Goal: Task Accomplishment & Management: Use online tool/utility

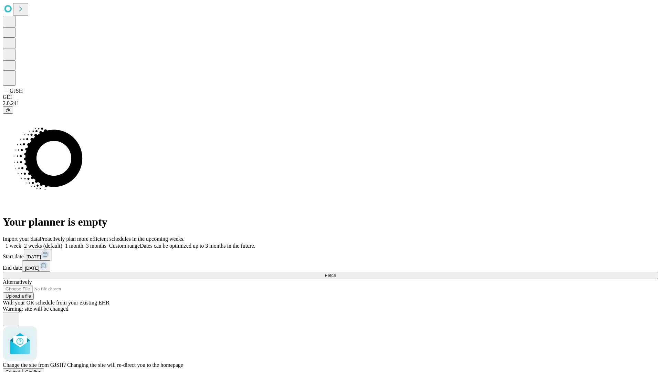
click at [42, 369] on span "Confirm" at bounding box center [33, 371] width 16 height 5
click at [21, 243] on label "1 week" at bounding box center [12, 246] width 19 height 6
click at [336, 273] on span "Fetch" at bounding box center [330, 275] width 11 height 5
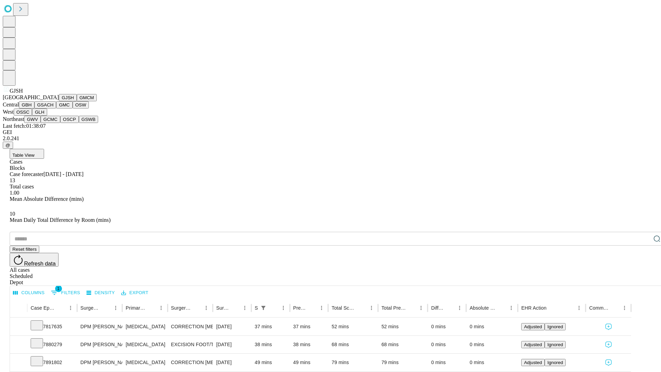
click at [77, 101] on button "GMCM" at bounding box center [87, 97] width 20 height 7
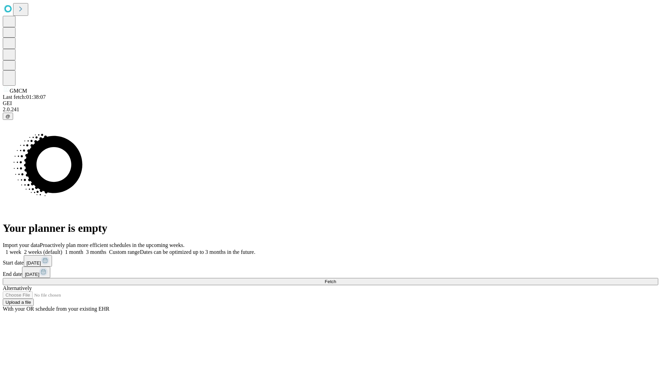
click at [21, 249] on label "1 week" at bounding box center [12, 252] width 19 height 6
click at [336, 279] on span "Fetch" at bounding box center [330, 281] width 11 height 5
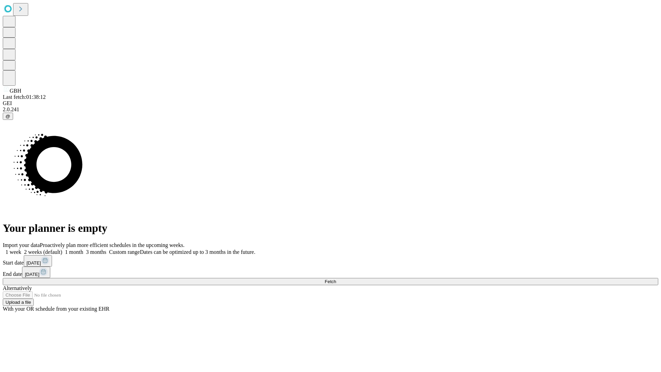
click at [21, 249] on label "1 week" at bounding box center [12, 252] width 19 height 6
click at [336, 279] on span "Fetch" at bounding box center [330, 281] width 11 height 5
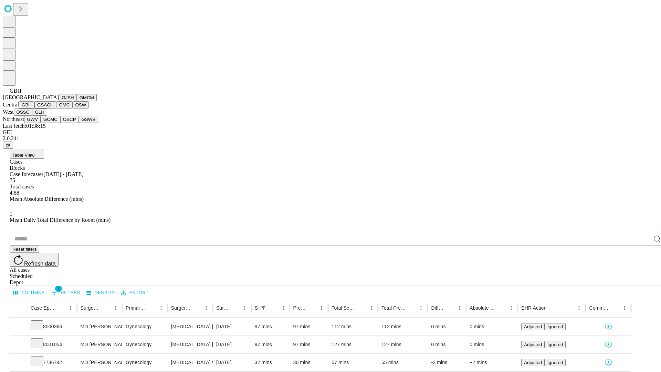
click at [53, 108] on button "GSACH" at bounding box center [45, 104] width 22 height 7
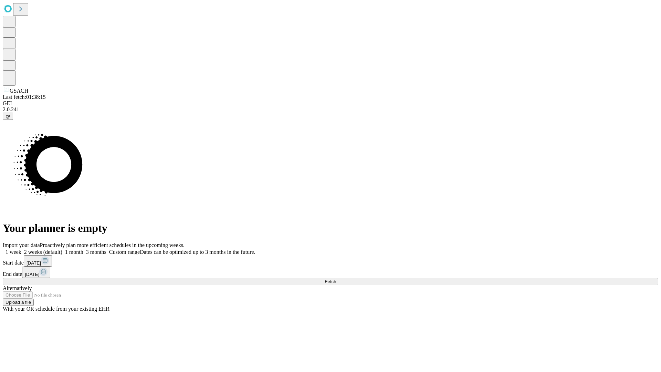
click at [21, 249] on label "1 week" at bounding box center [12, 252] width 19 height 6
click at [336, 279] on span "Fetch" at bounding box center [330, 281] width 11 height 5
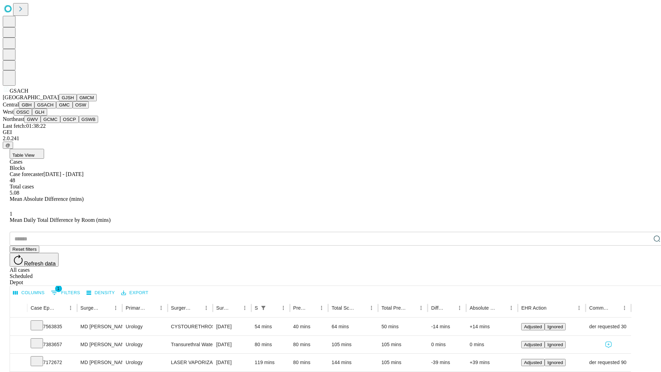
click at [56, 108] on button "GMC" at bounding box center [64, 104] width 16 height 7
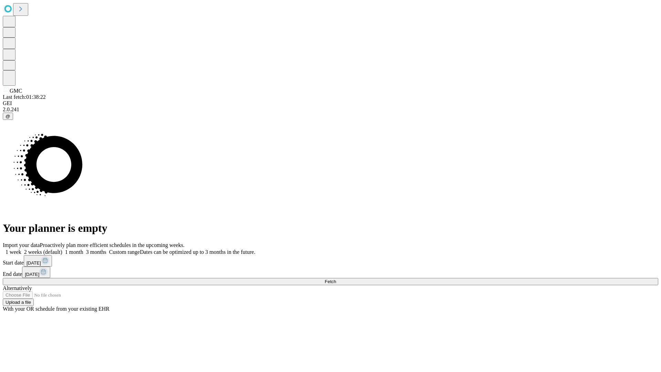
click at [21, 249] on label "1 week" at bounding box center [12, 252] width 19 height 6
click at [336, 279] on span "Fetch" at bounding box center [330, 281] width 11 height 5
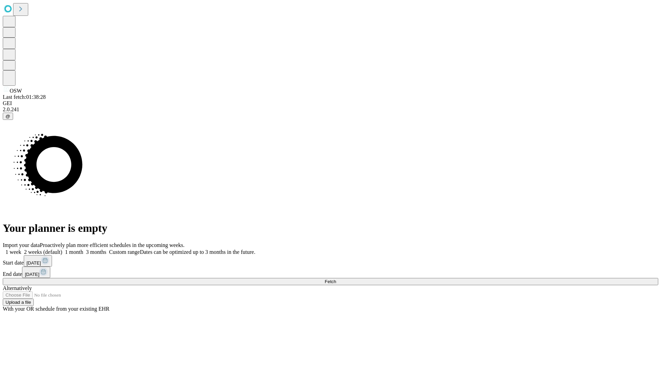
click at [21, 249] on label "1 week" at bounding box center [12, 252] width 19 height 6
click at [336, 279] on span "Fetch" at bounding box center [330, 281] width 11 height 5
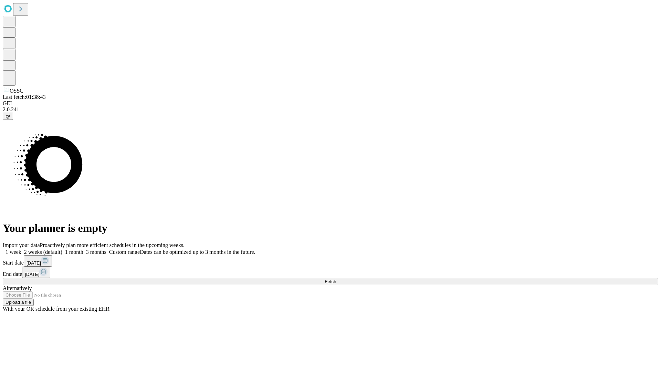
click at [21, 249] on label "1 week" at bounding box center [12, 252] width 19 height 6
click at [336, 279] on span "Fetch" at bounding box center [330, 281] width 11 height 5
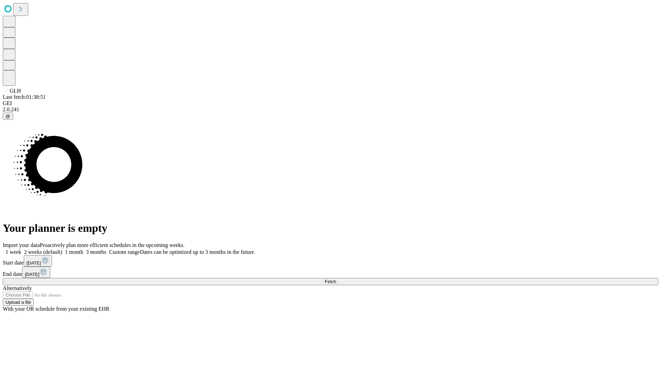
click at [21, 249] on label "1 week" at bounding box center [12, 252] width 19 height 6
click at [336, 279] on span "Fetch" at bounding box center [330, 281] width 11 height 5
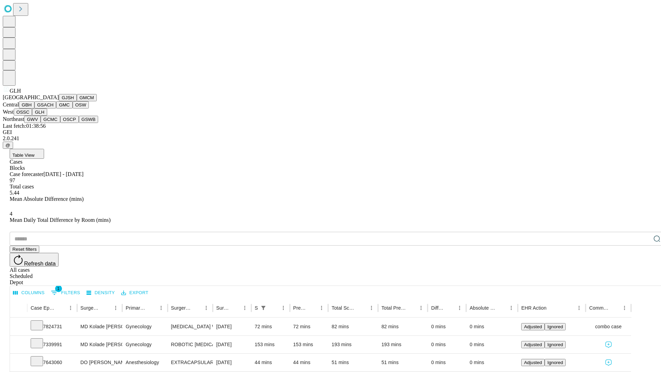
click at [41, 123] on button "GWV" at bounding box center [32, 119] width 17 height 7
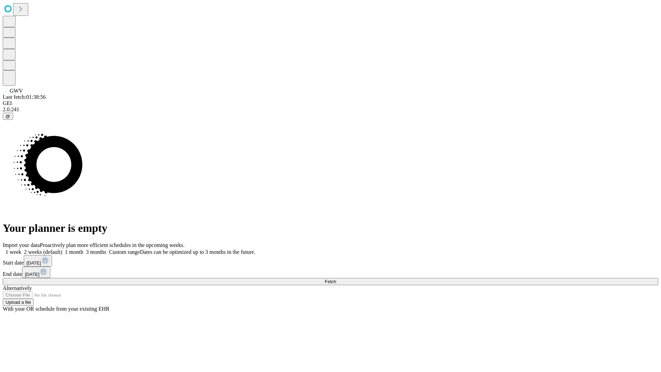
click at [21, 249] on label "1 week" at bounding box center [12, 252] width 19 height 6
click at [336, 279] on span "Fetch" at bounding box center [330, 281] width 11 height 5
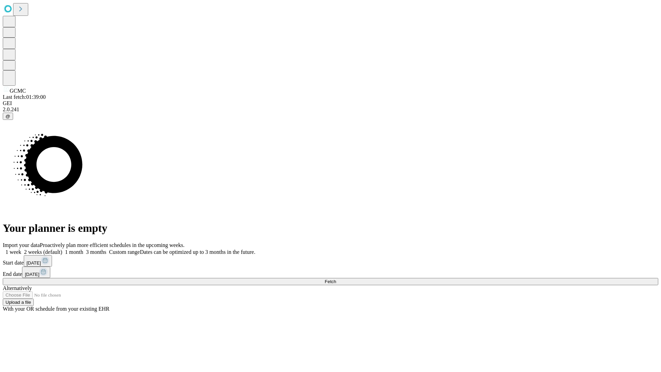
click at [21, 249] on label "1 week" at bounding box center [12, 252] width 19 height 6
click at [336, 279] on span "Fetch" at bounding box center [330, 281] width 11 height 5
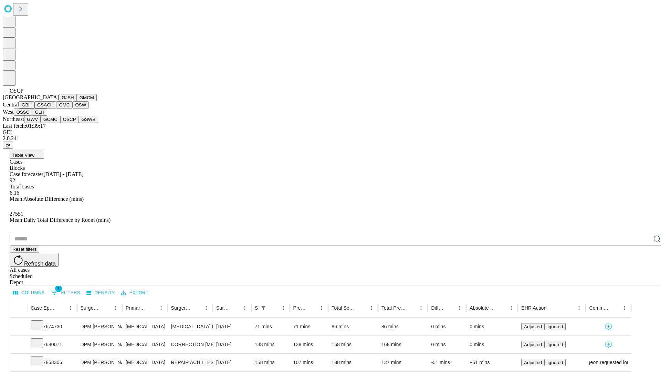
click at [79, 123] on button "GSWB" at bounding box center [89, 119] width 20 height 7
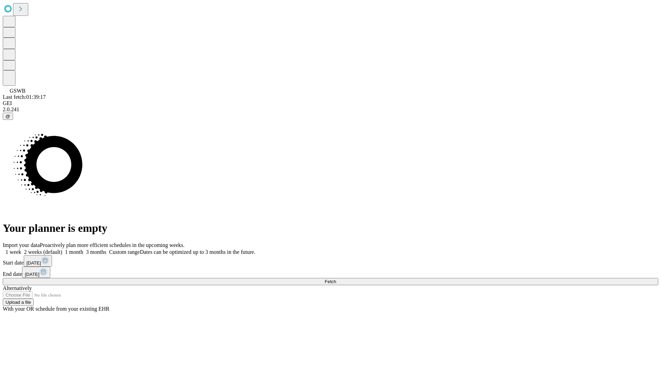
click at [21, 249] on label "1 week" at bounding box center [12, 252] width 19 height 6
click at [336, 279] on span "Fetch" at bounding box center [330, 281] width 11 height 5
